Goal: Communication & Community: Answer question/provide support

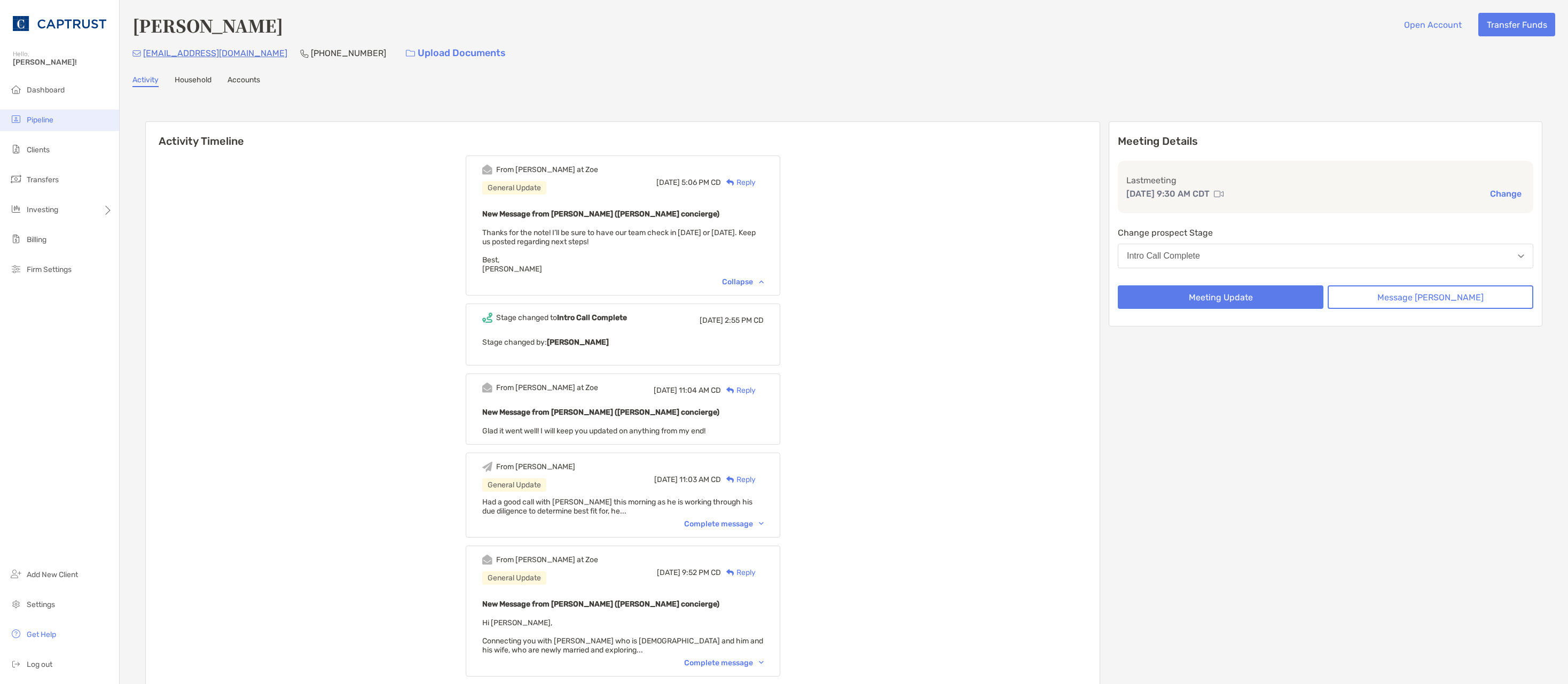
click at [45, 117] on span "Pipeline" at bounding box center [39, 120] width 26 height 9
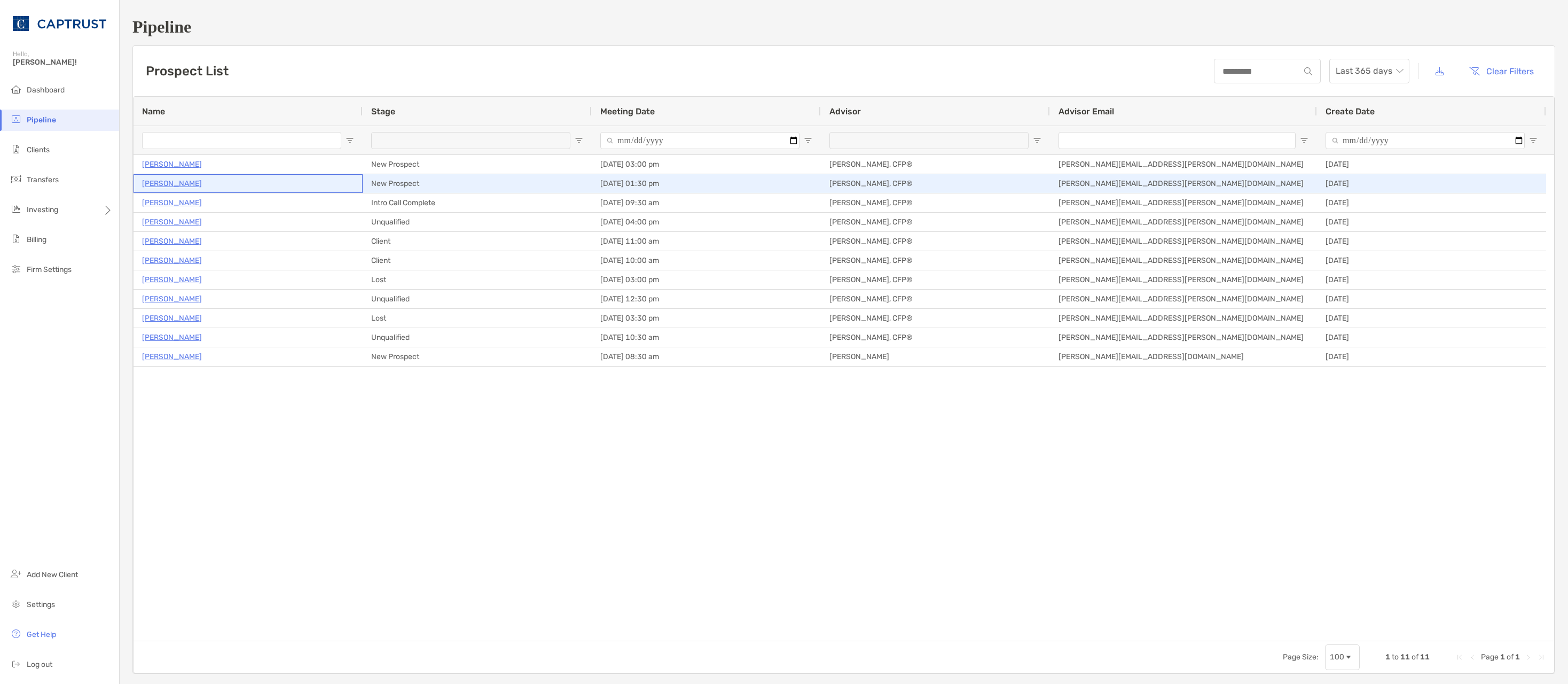
click at [163, 182] on p "[PERSON_NAME]" at bounding box center [172, 184] width 60 height 14
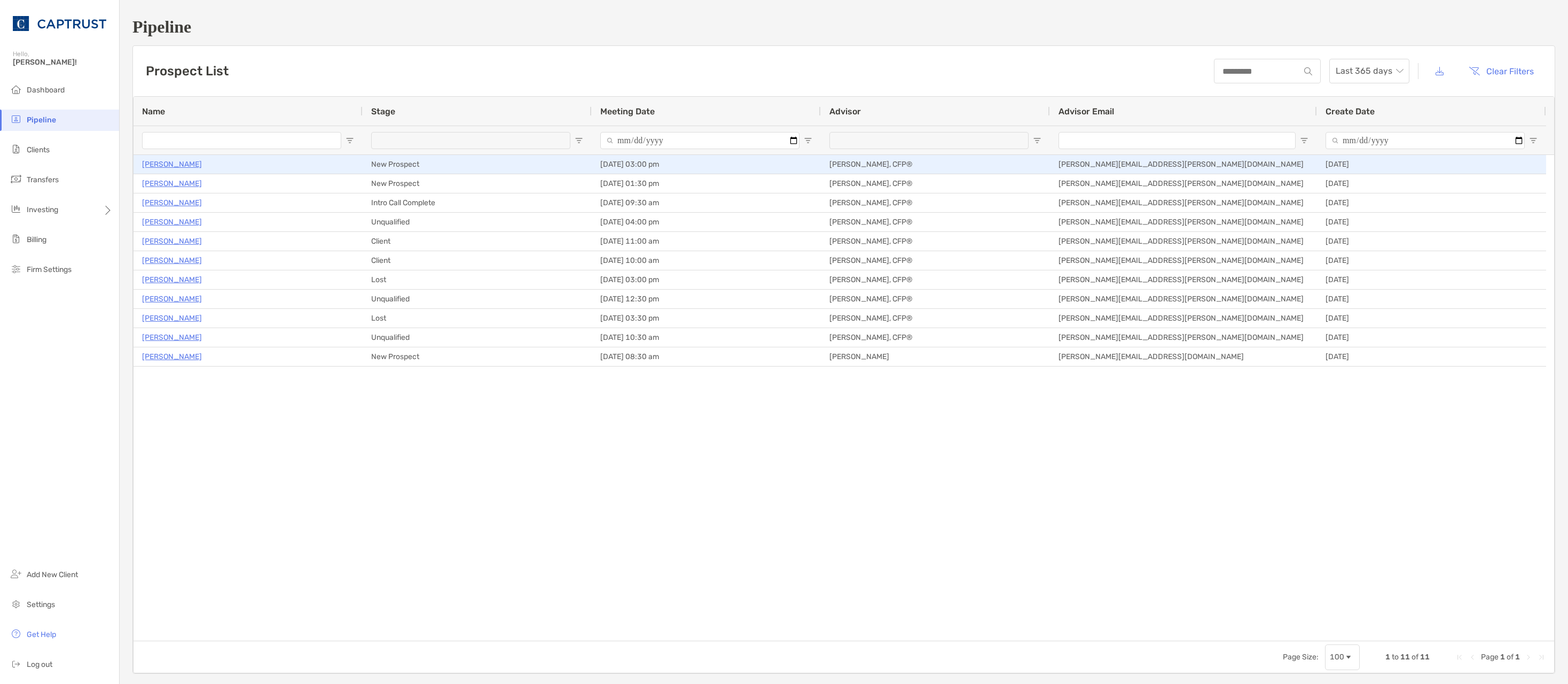
click at [163, 165] on p "Mohamed Elfeki" at bounding box center [172, 164] width 60 height 14
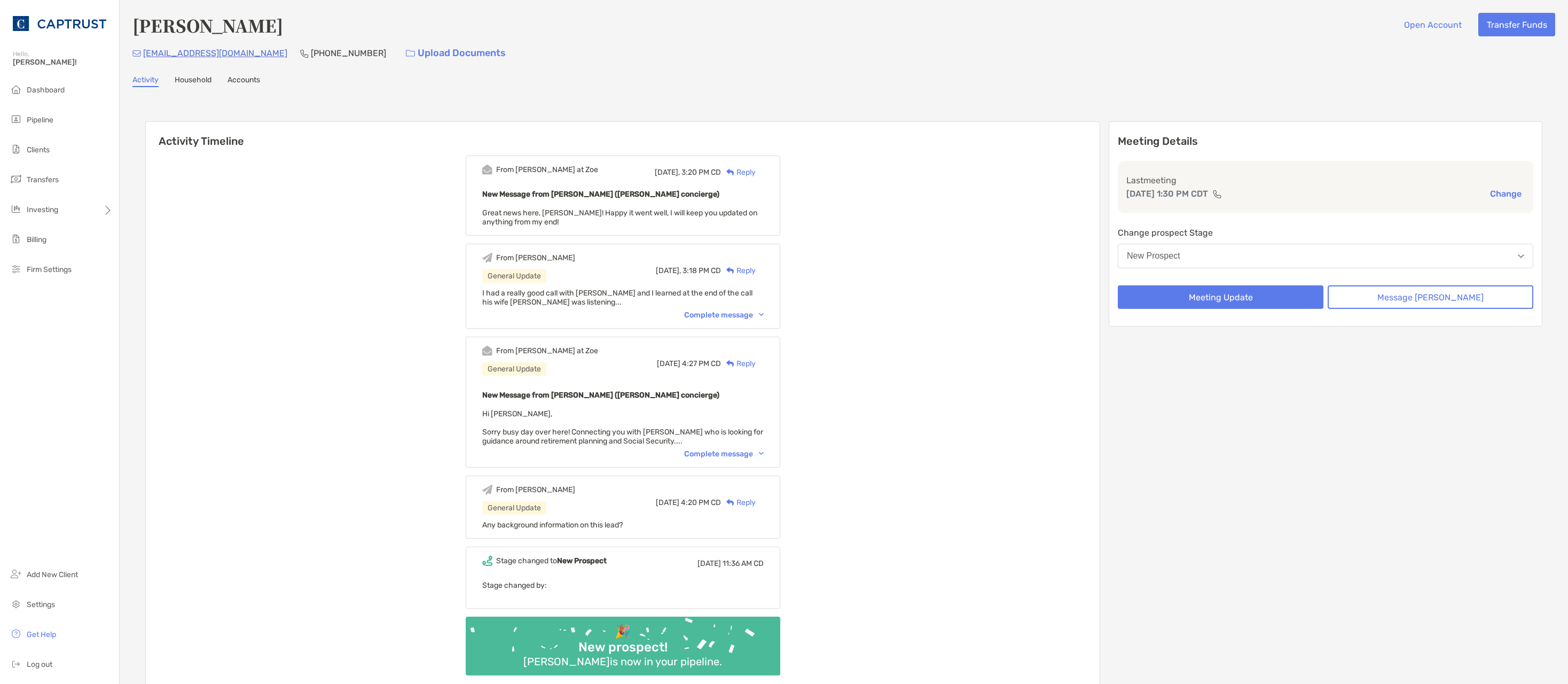
click at [752, 317] on div "Complete message" at bounding box center [723, 315] width 79 height 9
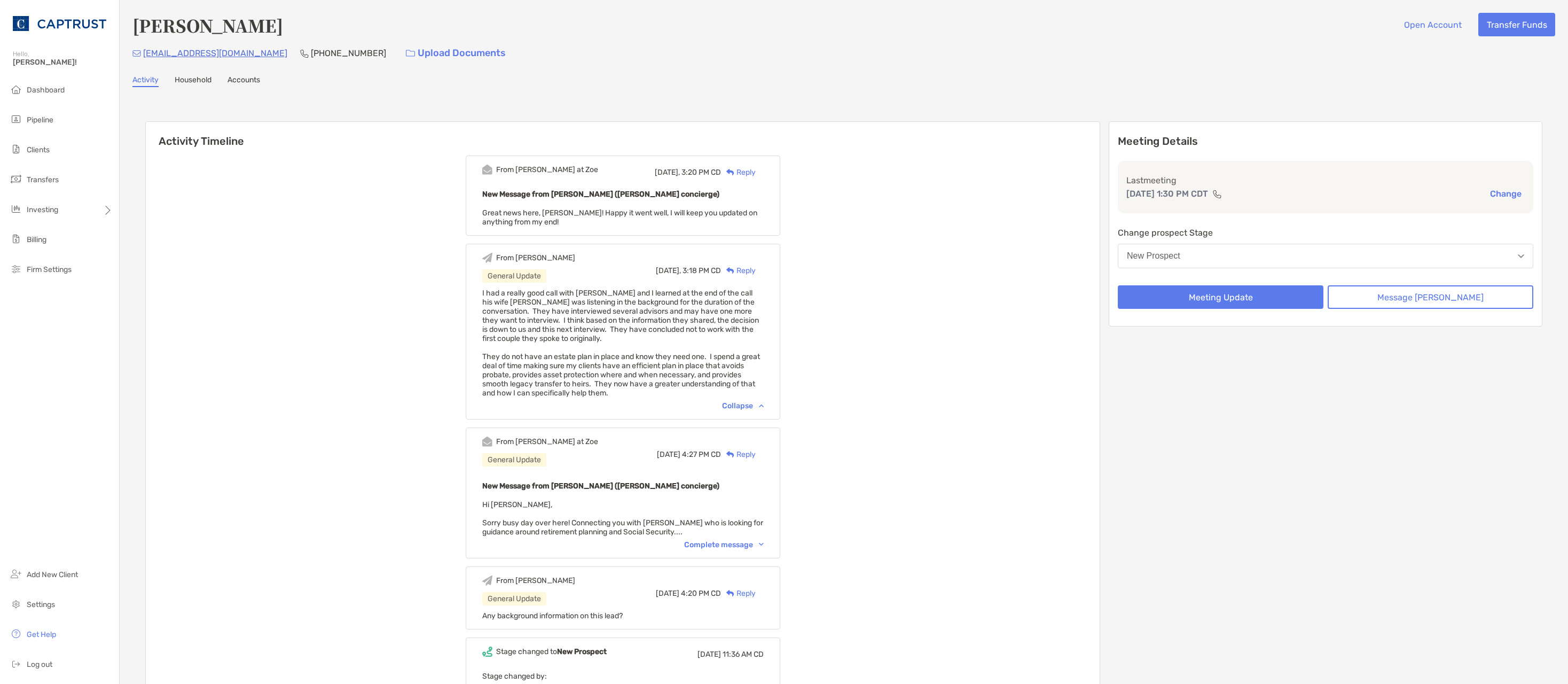
click at [756, 172] on div "Reply" at bounding box center [738, 172] width 35 height 11
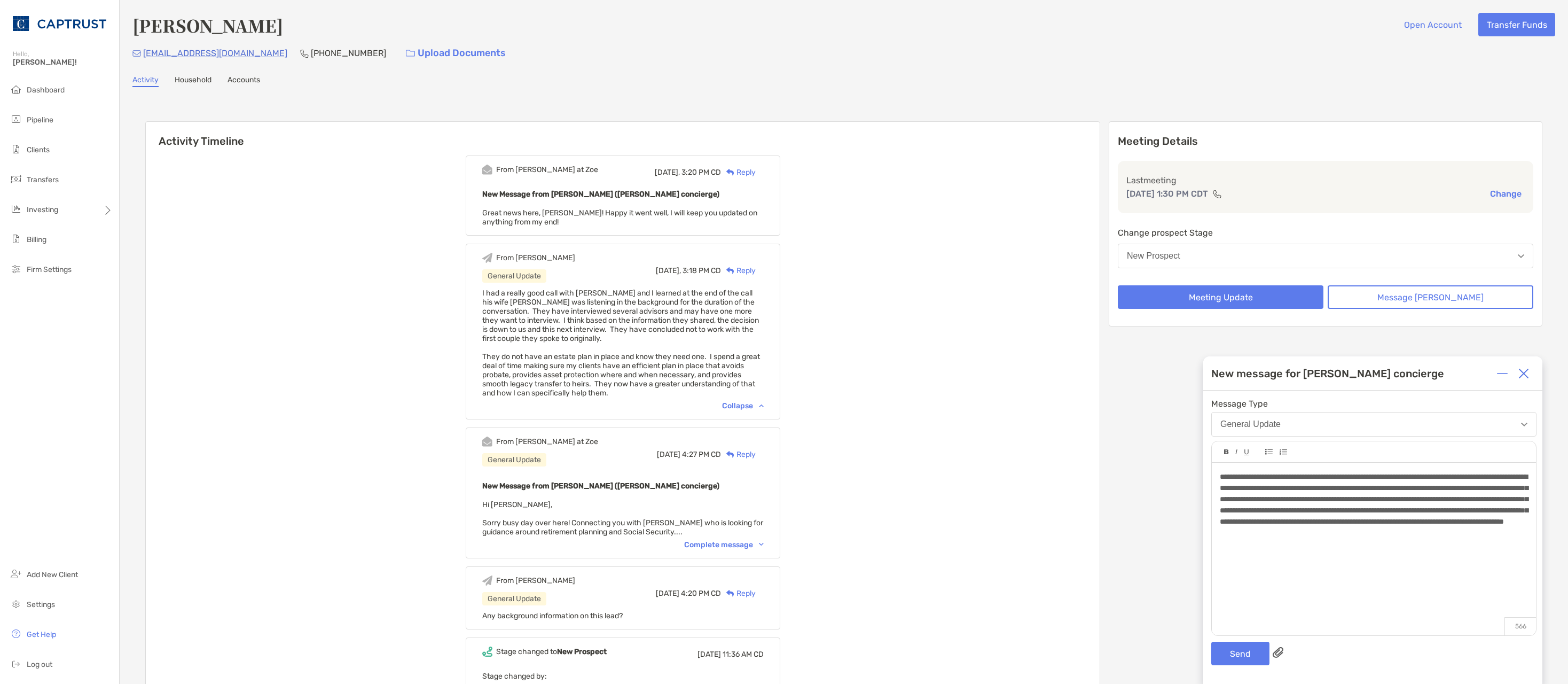
click at [1410, 527] on div "**********" at bounding box center [1374, 499] width 308 height 56
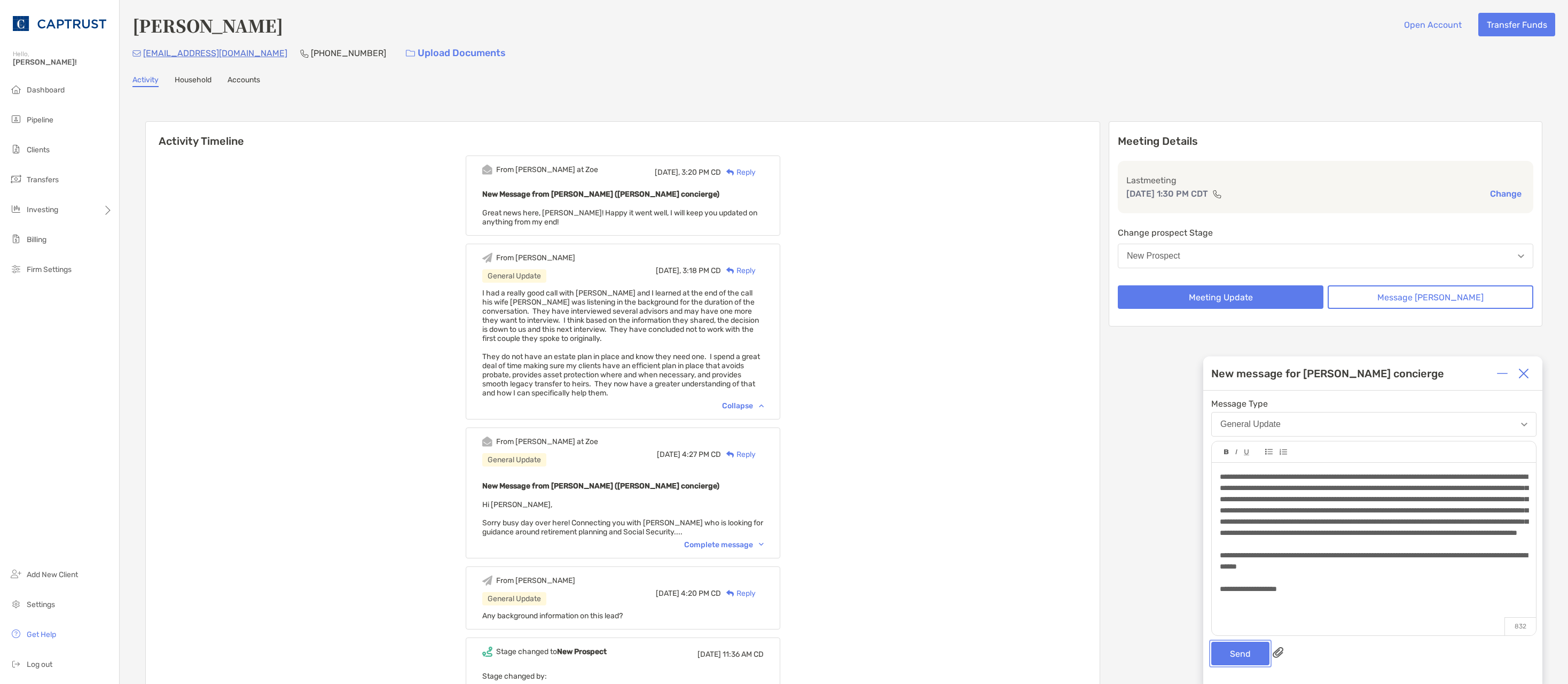
click at [1251, 653] on button "Send" at bounding box center [1240, 653] width 58 height 23
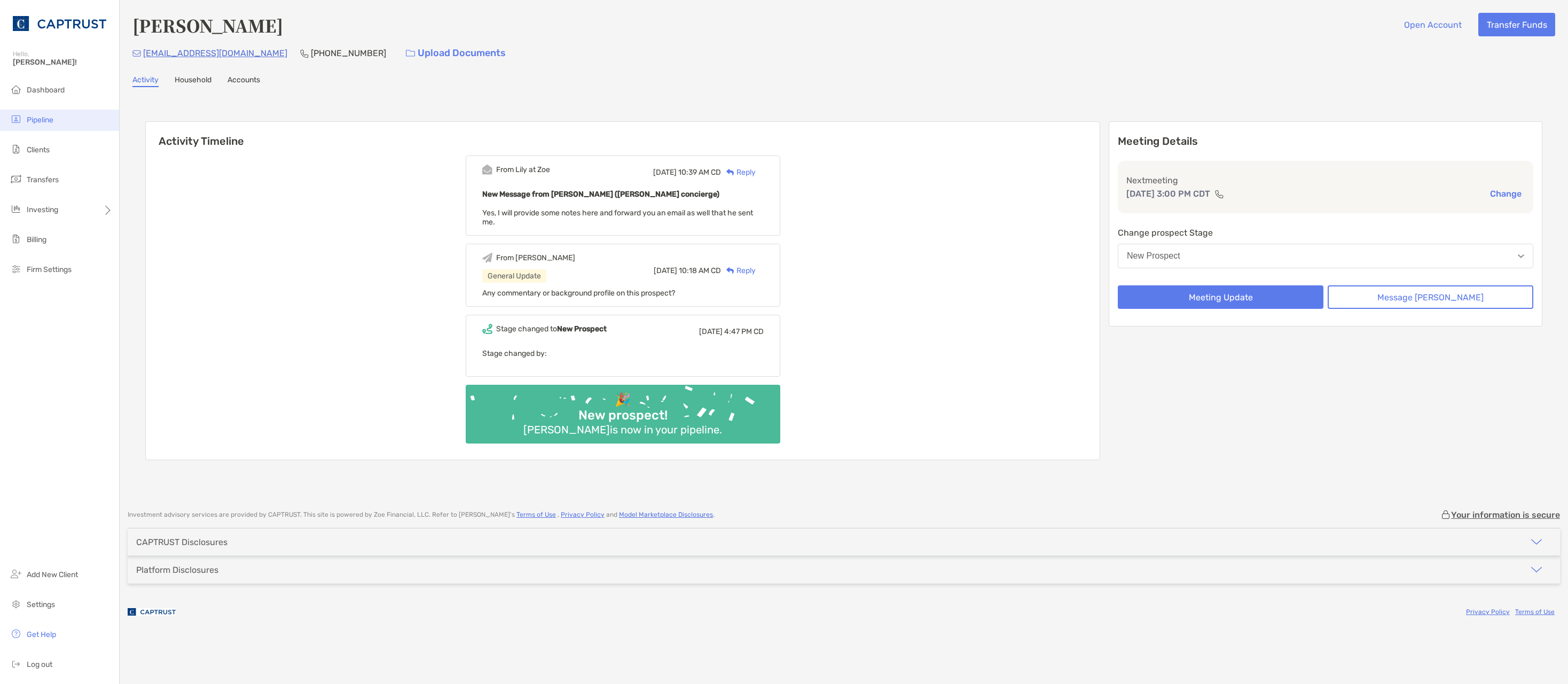
click at [41, 120] on span "Pipeline" at bounding box center [39, 120] width 26 height 9
